Goal: Task Accomplishment & Management: Manage account settings

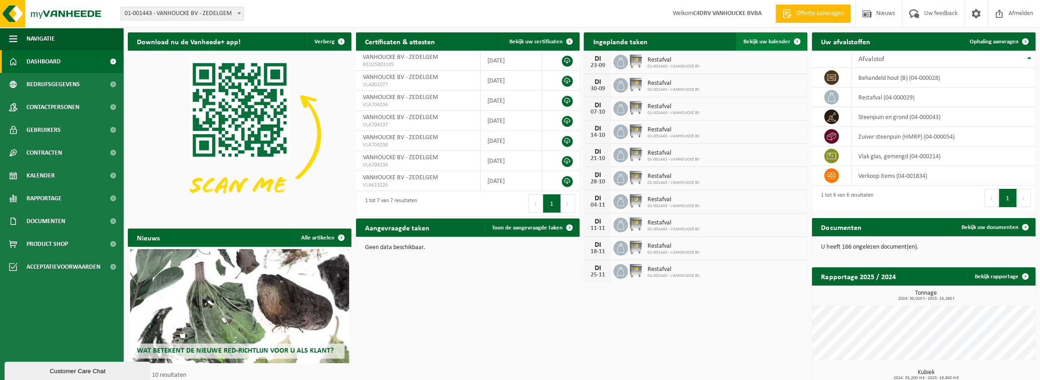
click at [773, 37] on link "Bekijk uw kalender" at bounding box center [771, 41] width 70 height 18
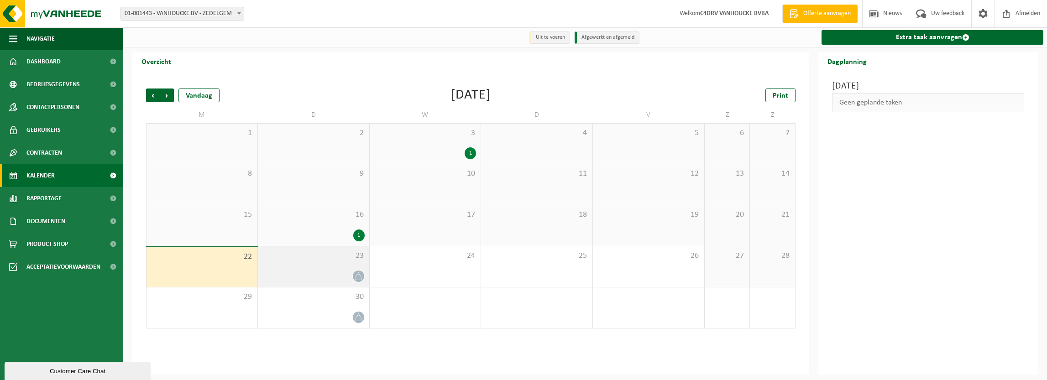
click at [348, 266] on div "23" at bounding box center [313, 266] width 111 height 41
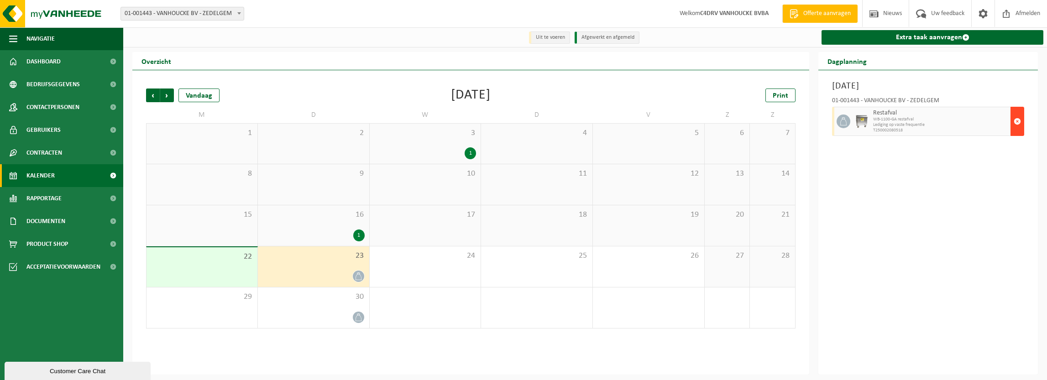
click at [1017, 121] on span "button" at bounding box center [1016, 121] width 7 height 18
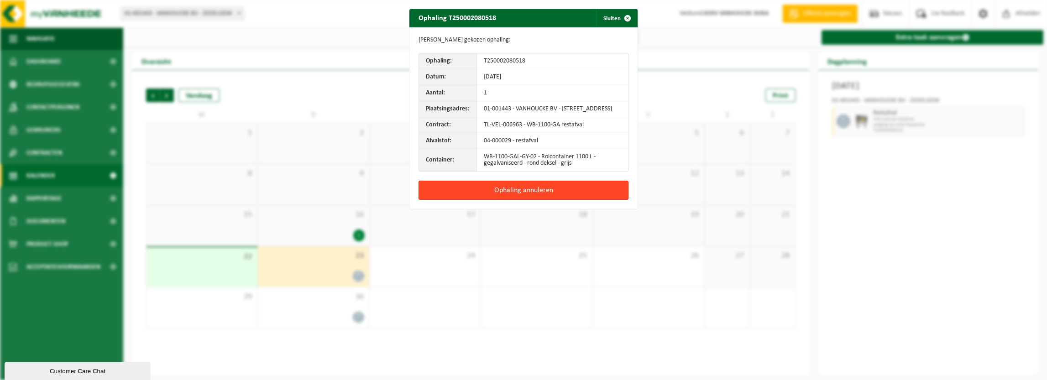
click at [554, 194] on button "Ophaling annuleren" at bounding box center [523, 190] width 210 height 19
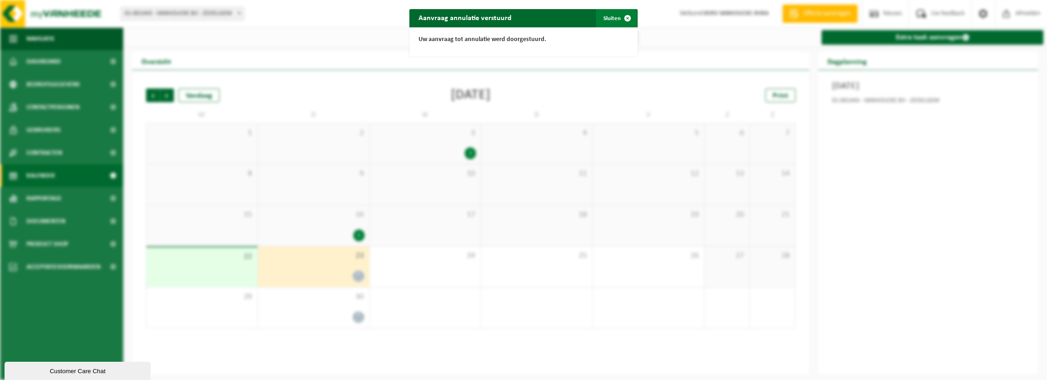
click at [623, 21] on span "button" at bounding box center [627, 18] width 18 height 18
